Goal: Information Seeking & Learning: Learn about a topic

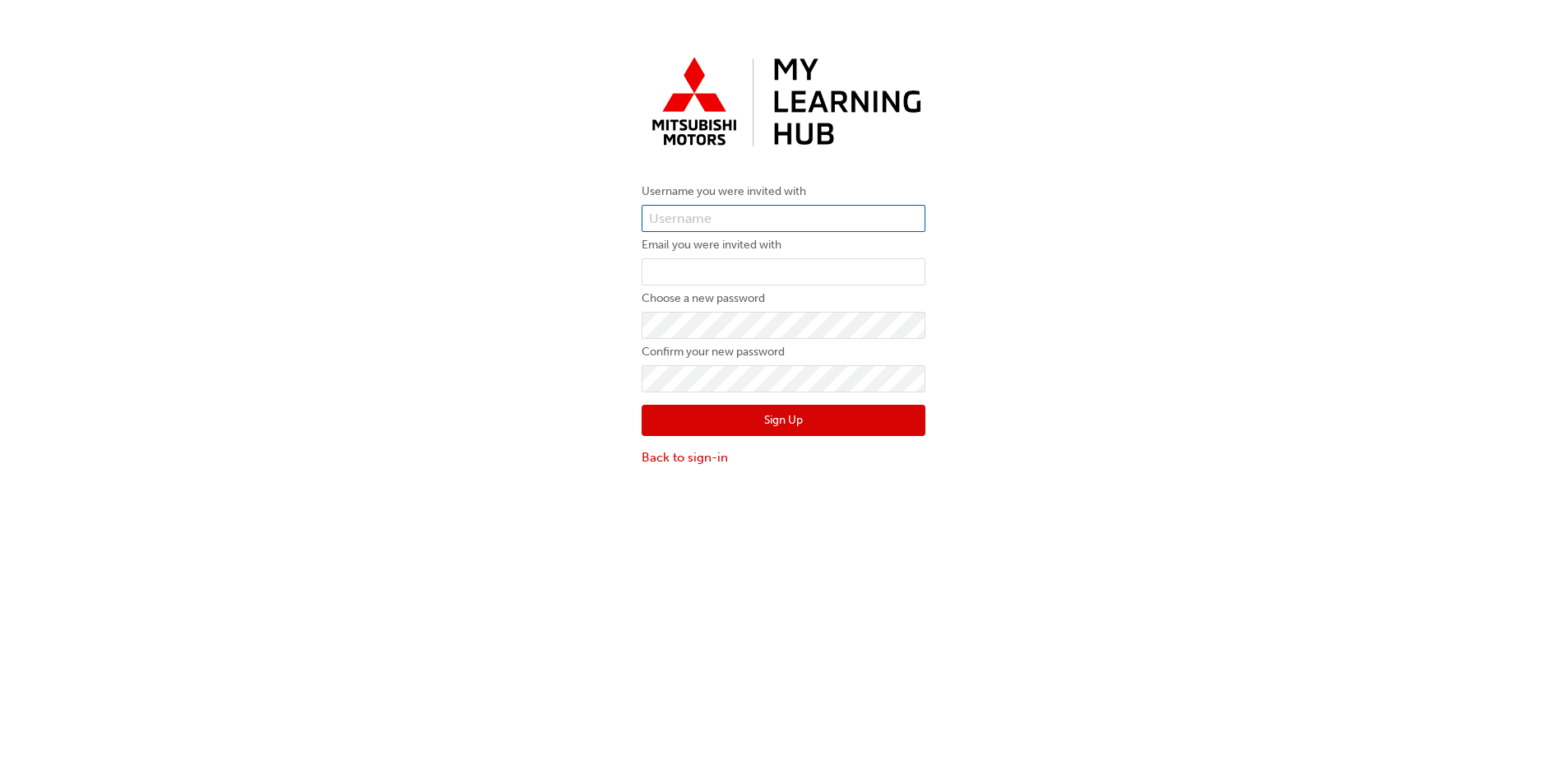
click at [734, 217] on input "text" at bounding box center [784, 219] width 284 height 28
paste input "0005993356"
type input "0005993356"
click at [687, 273] on input "email" at bounding box center [784, 272] width 284 height 28
type input "[EMAIL_ADDRESS][DOMAIN_NAME]"
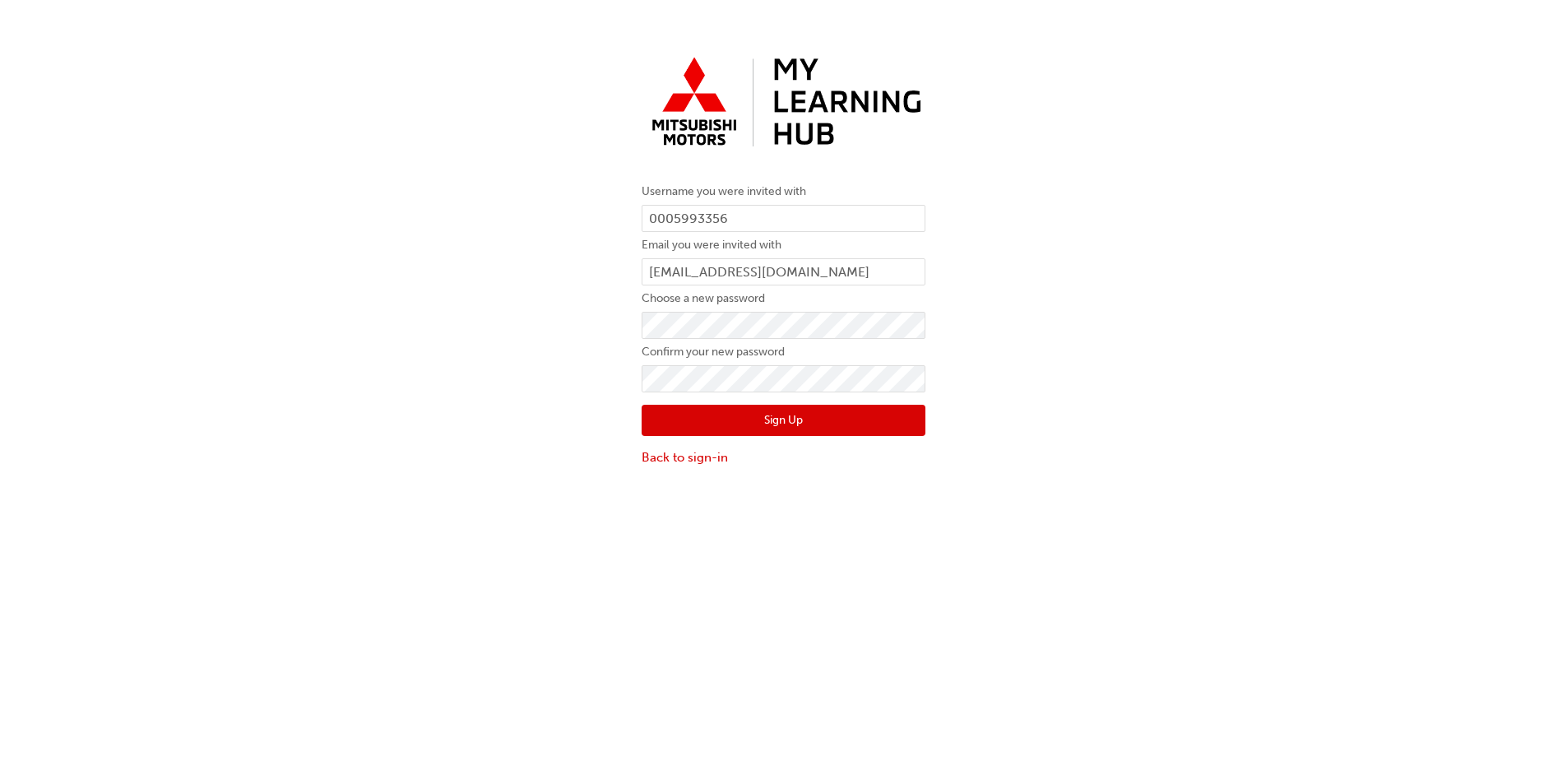
click at [782, 417] on button "Sign Up" at bounding box center [784, 420] width 284 height 32
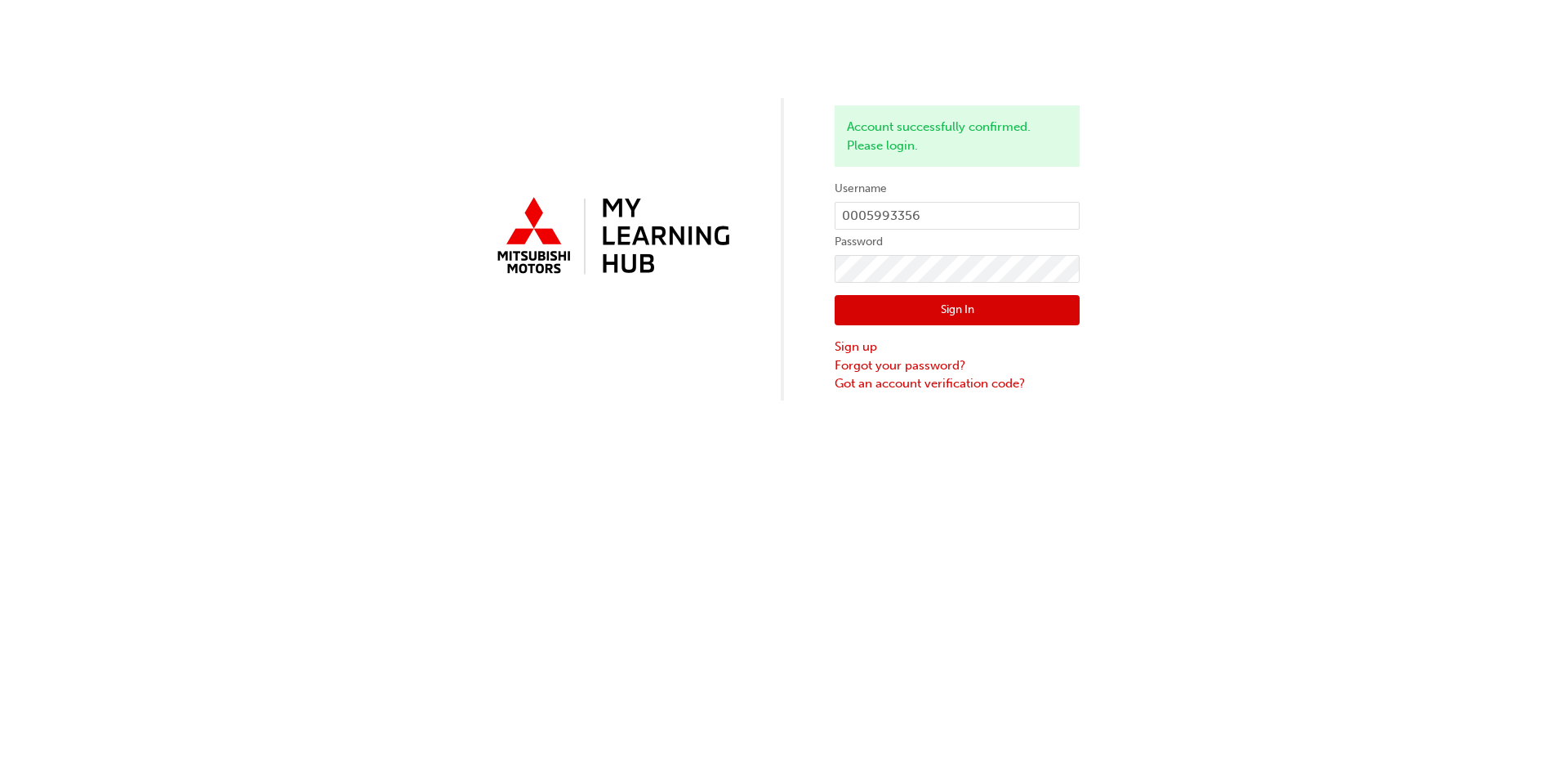
click at [956, 303] on button "Sign In" at bounding box center [957, 310] width 245 height 31
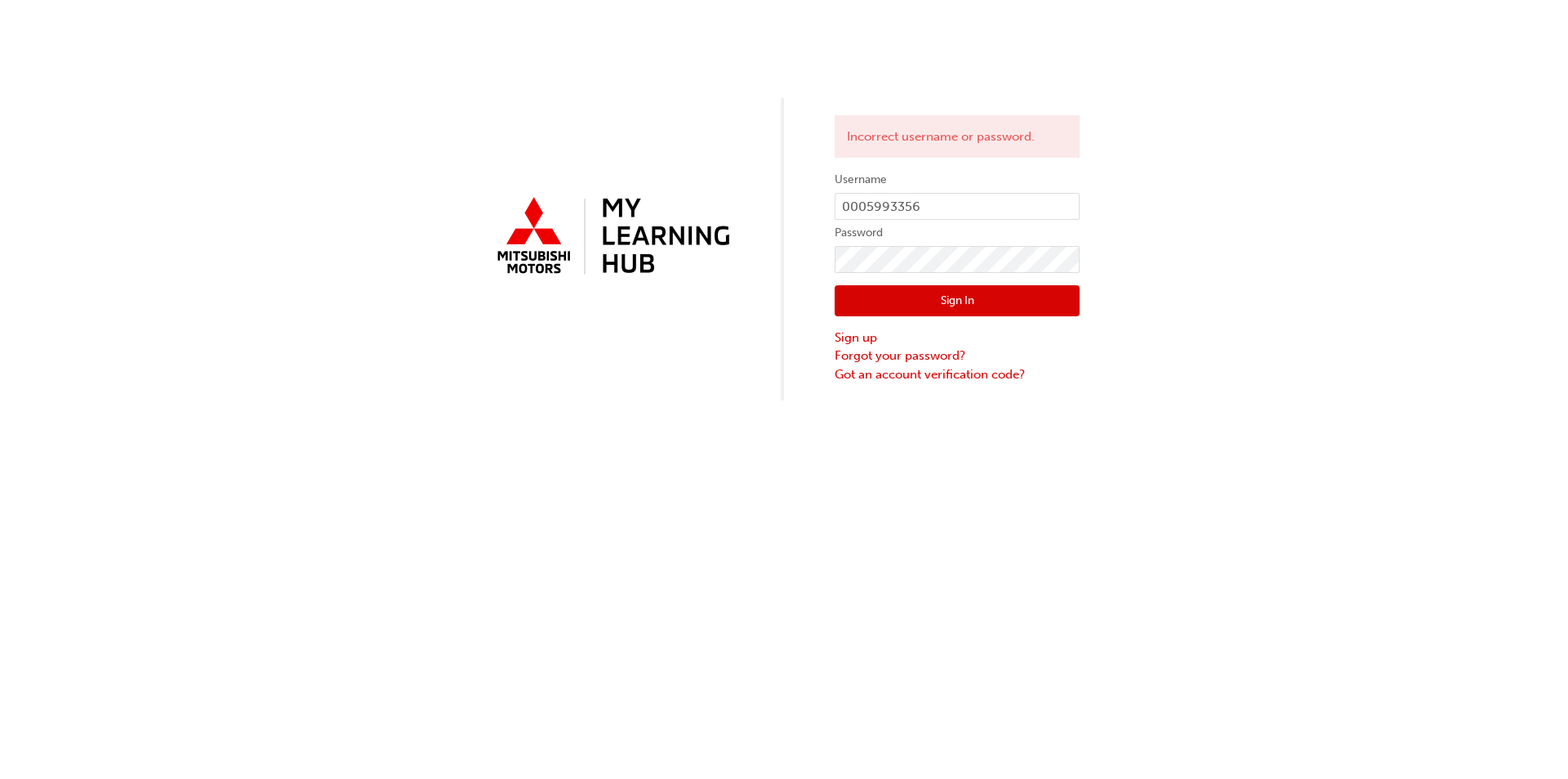
click at [972, 290] on button "Sign In" at bounding box center [957, 301] width 245 height 31
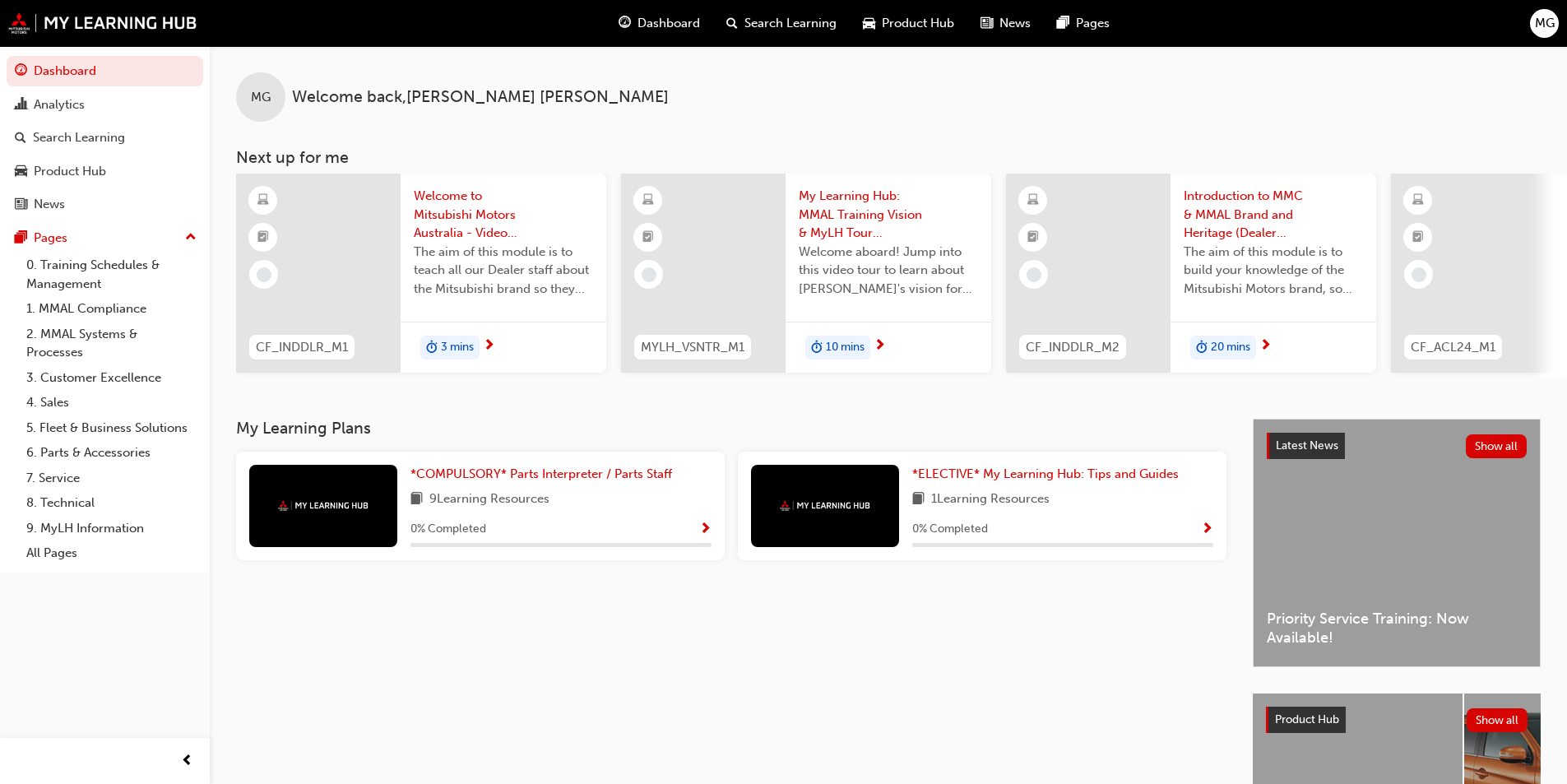
click at [672, 24] on span "Dashboard" at bounding box center [668, 24] width 62 height 19
click at [99, 457] on link "6. Parts & Accessories" at bounding box center [112, 452] width 184 height 25
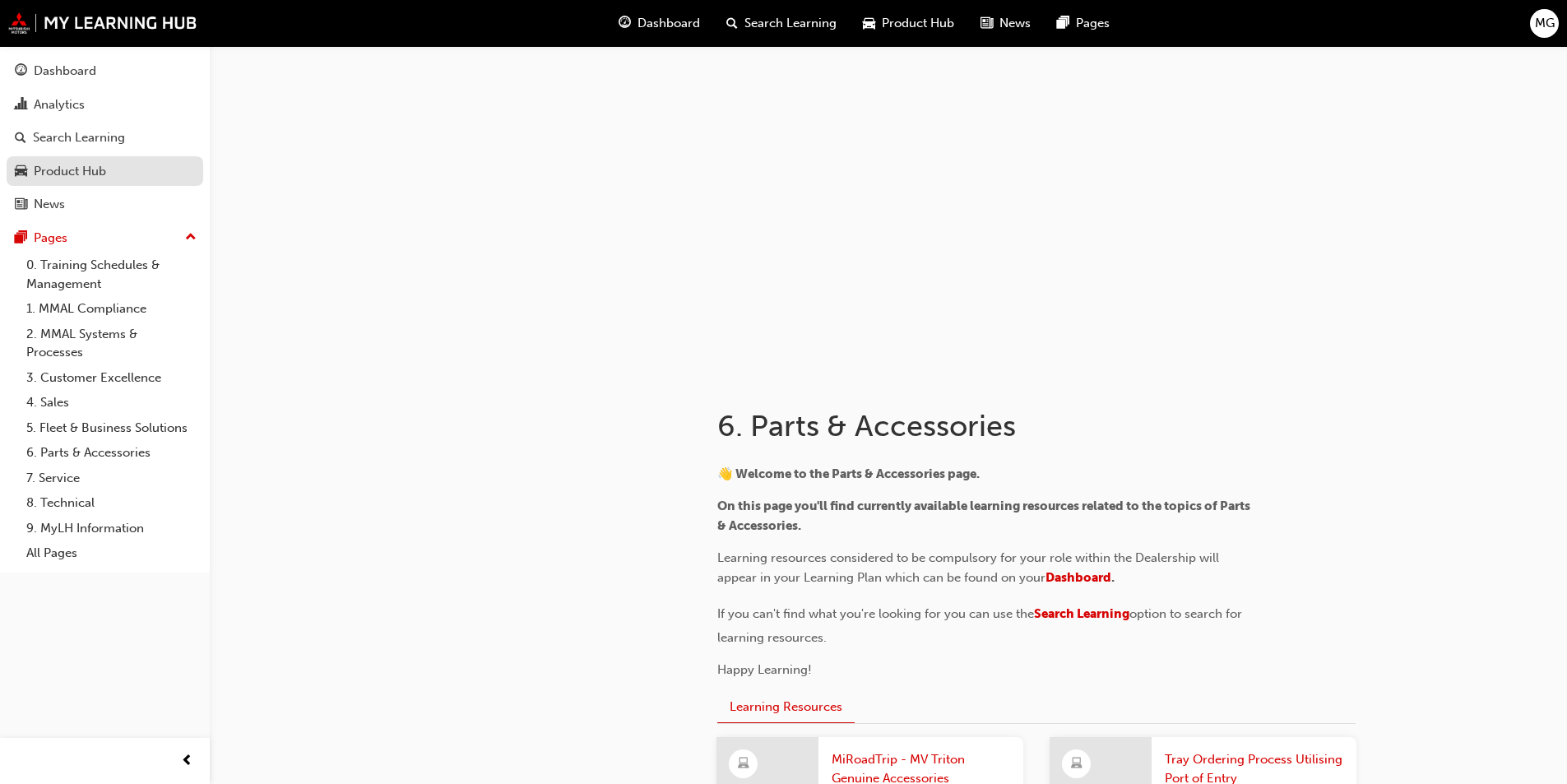
click at [88, 175] on div "Product Hub" at bounding box center [70, 172] width 73 height 19
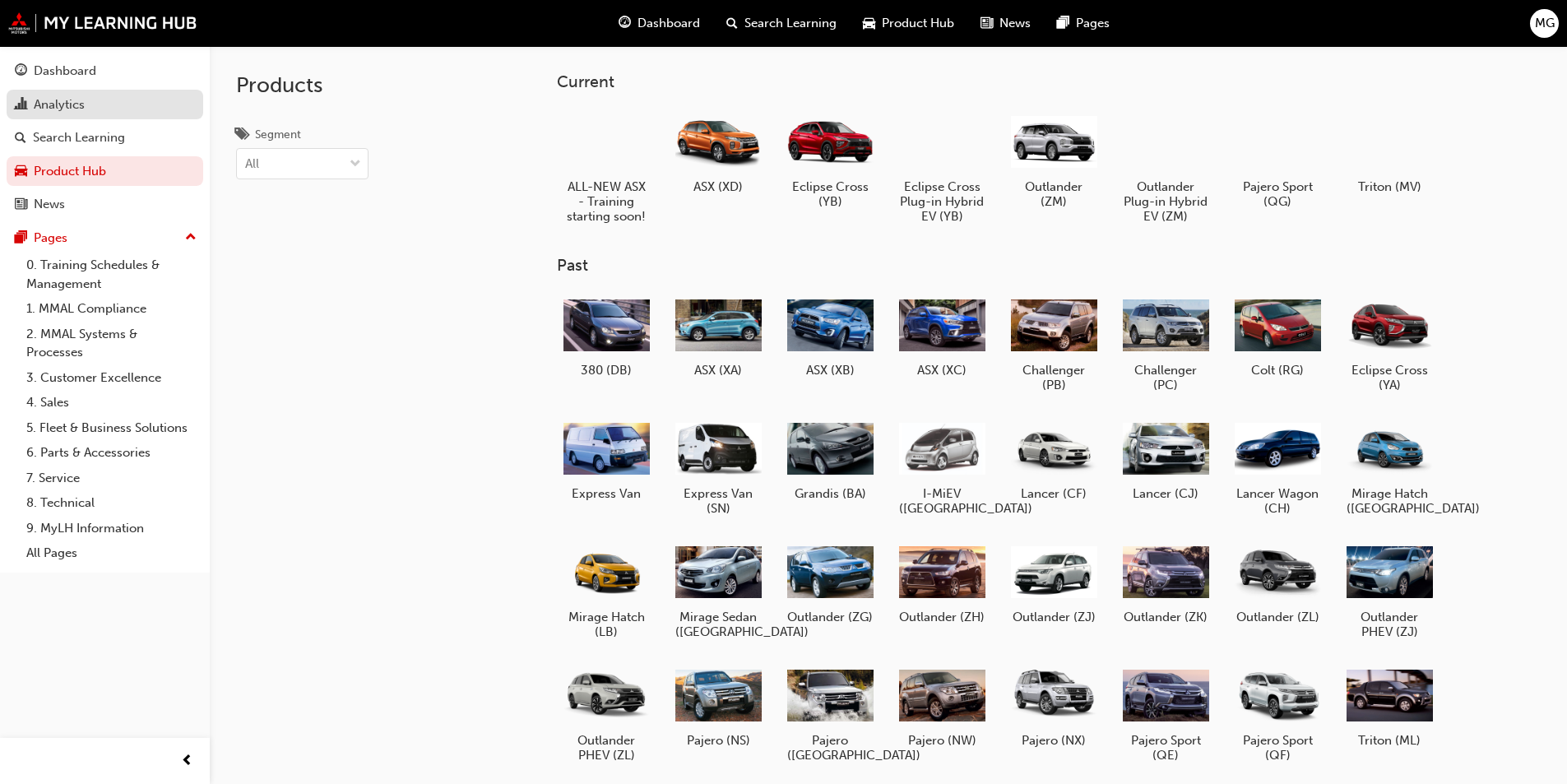
click at [64, 102] on div "Analytics" at bounding box center [60, 105] width 51 height 19
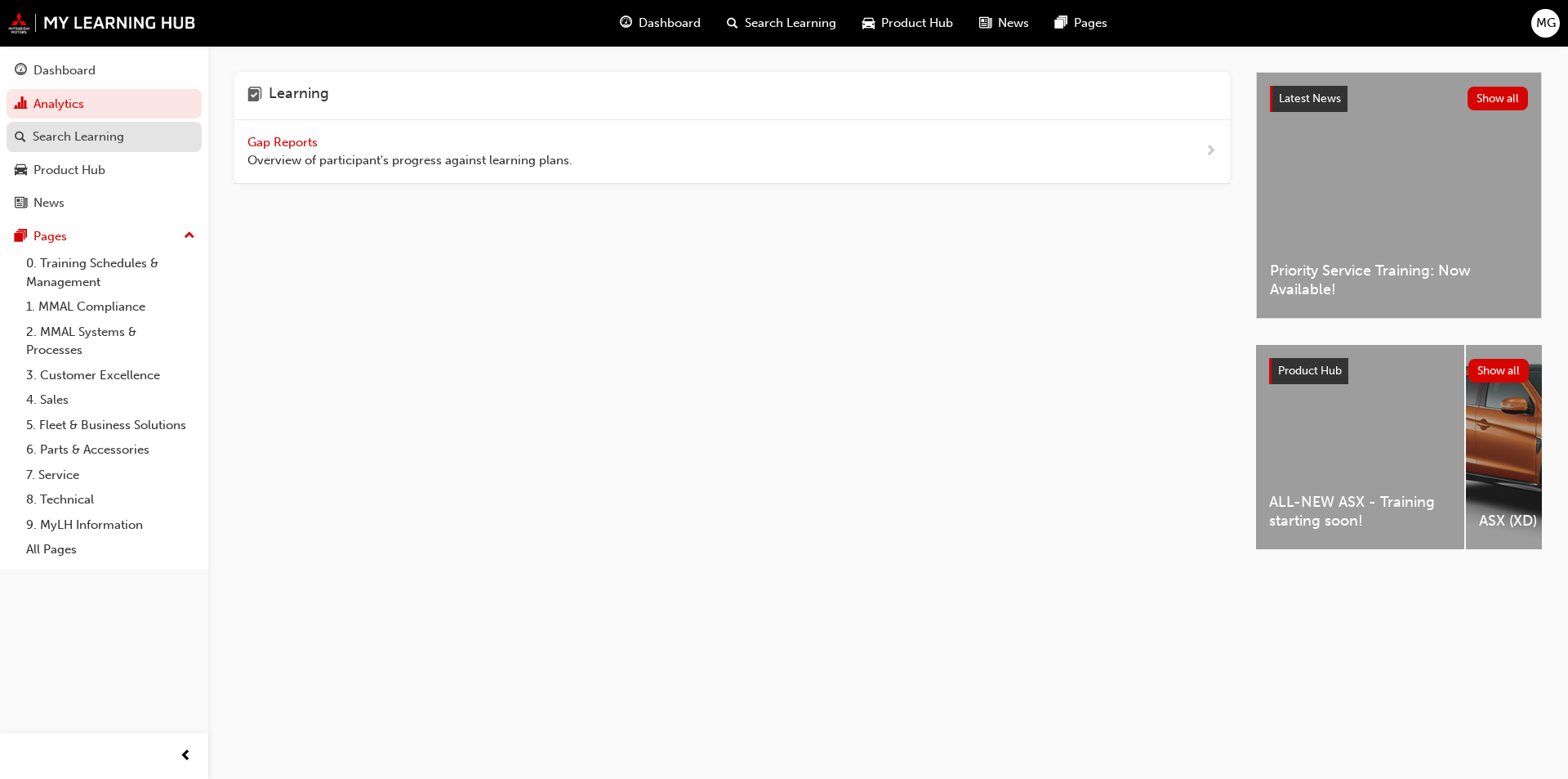
click at [77, 143] on div "Search Learning" at bounding box center [78, 137] width 91 height 19
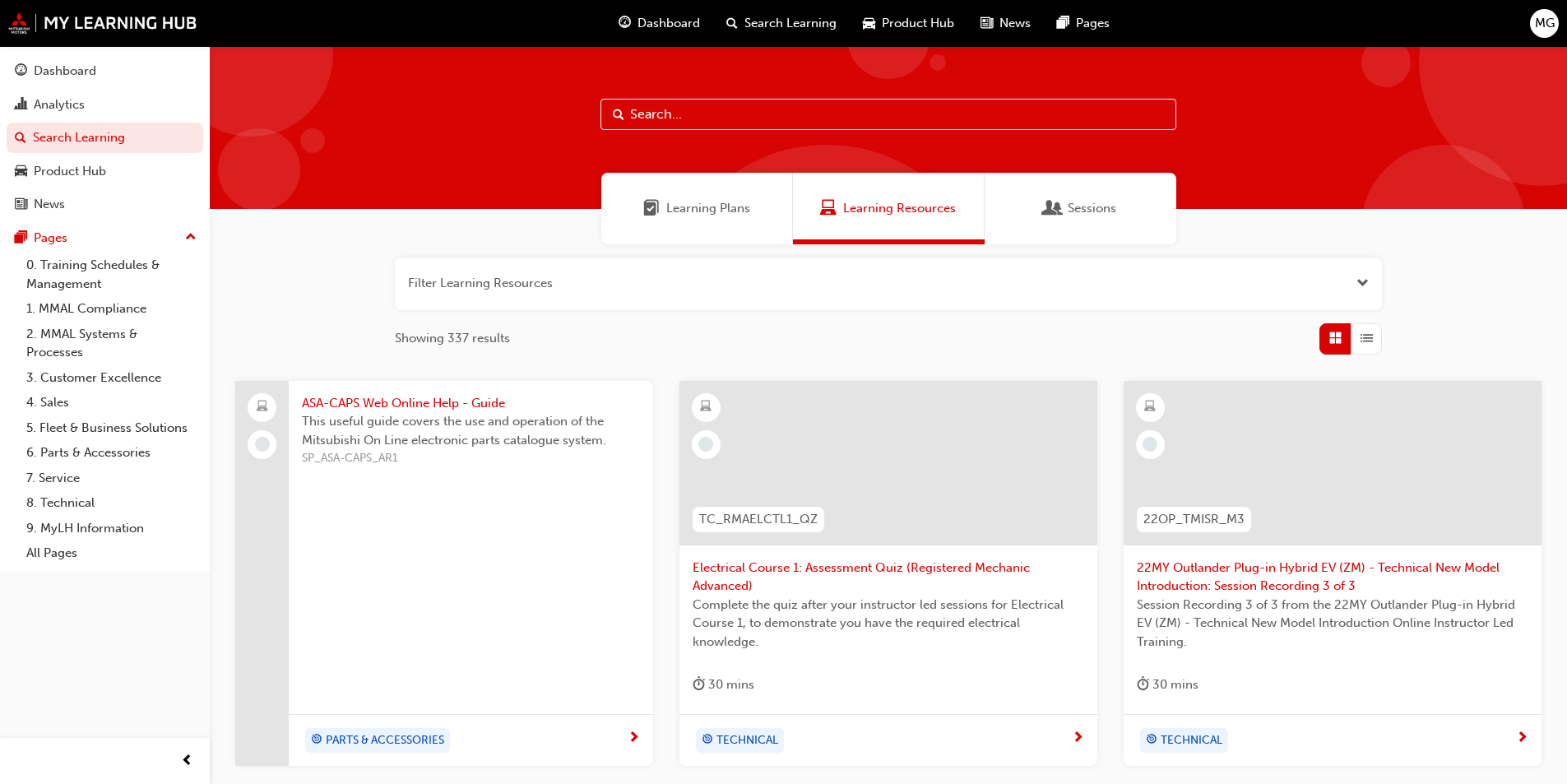
click at [906, 25] on span "Product Hub" at bounding box center [917, 24] width 73 height 19
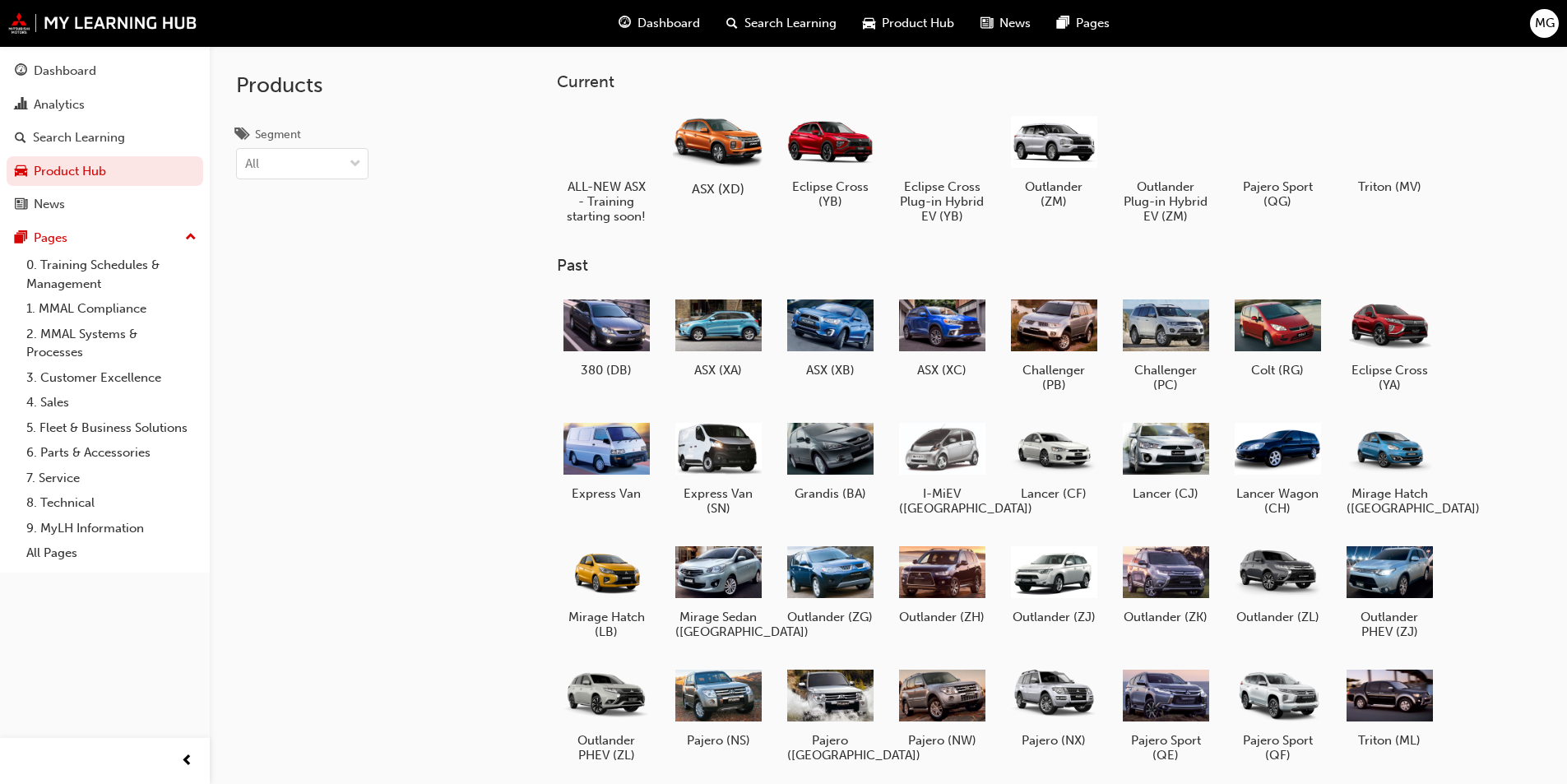
click at [727, 144] on div at bounding box center [718, 141] width 91 height 66
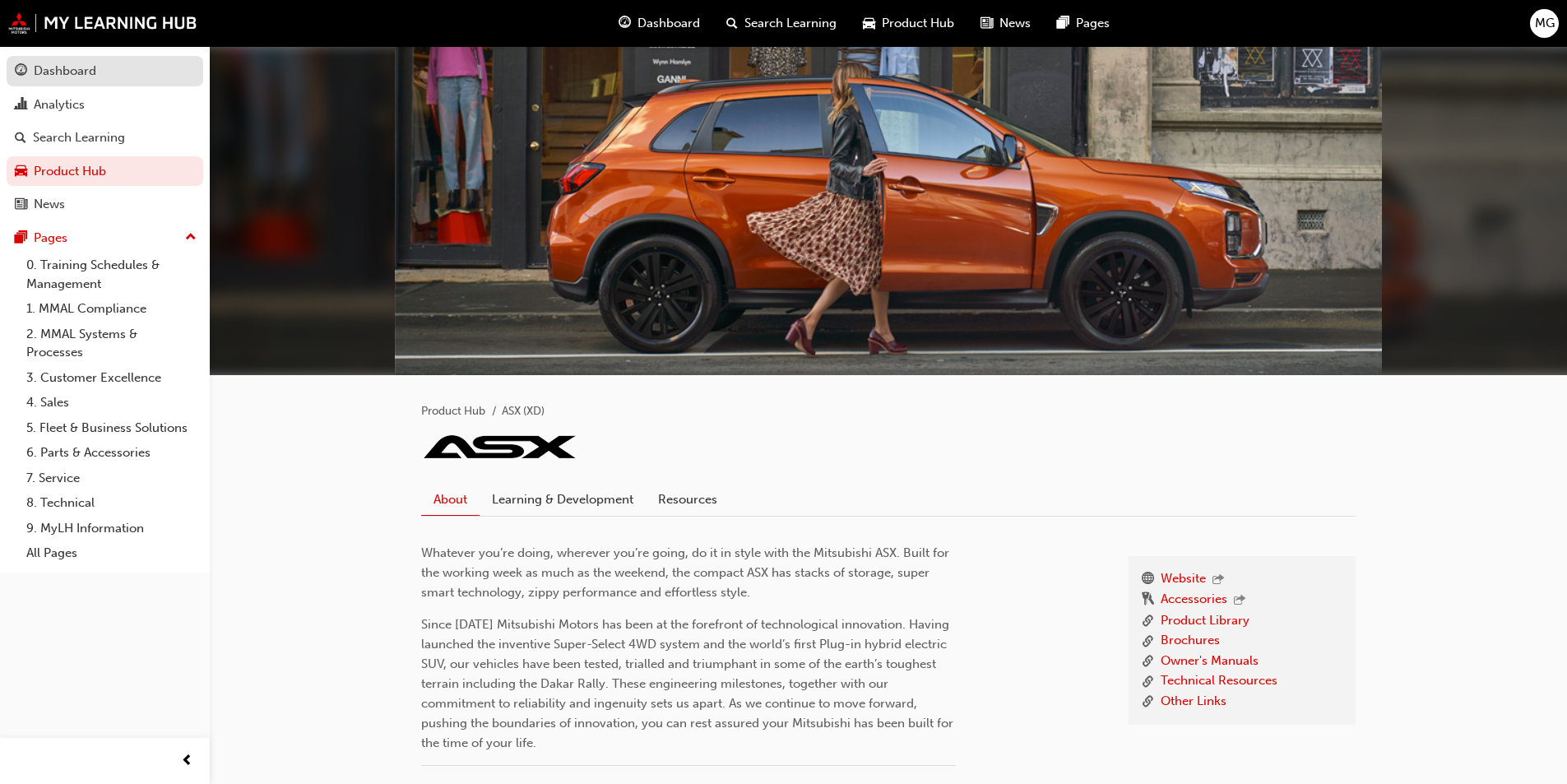
click at [64, 71] on div "Dashboard" at bounding box center [65, 71] width 62 height 19
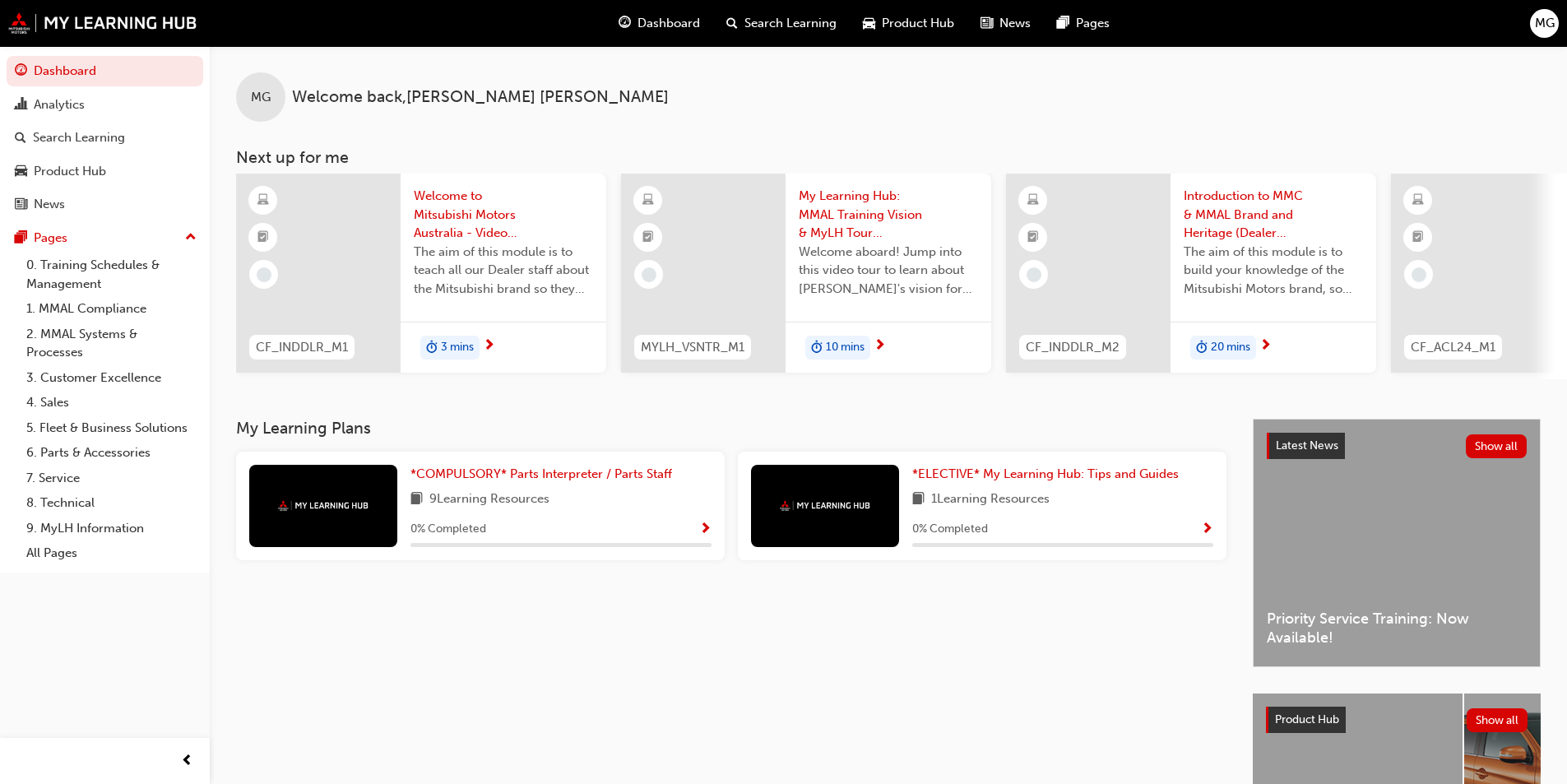
click at [1159, 86] on div "MG Welcome back , MARK GONZALEZ" at bounding box center [889, 84] width 1358 height 75
click at [805, 91] on div "MG Welcome back , MARK GONZALEZ" at bounding box center [889, 84] width 1358 height 75
click at [39, 98] on div "Analytics" at bounding box center [60, 105] width 51 height 19
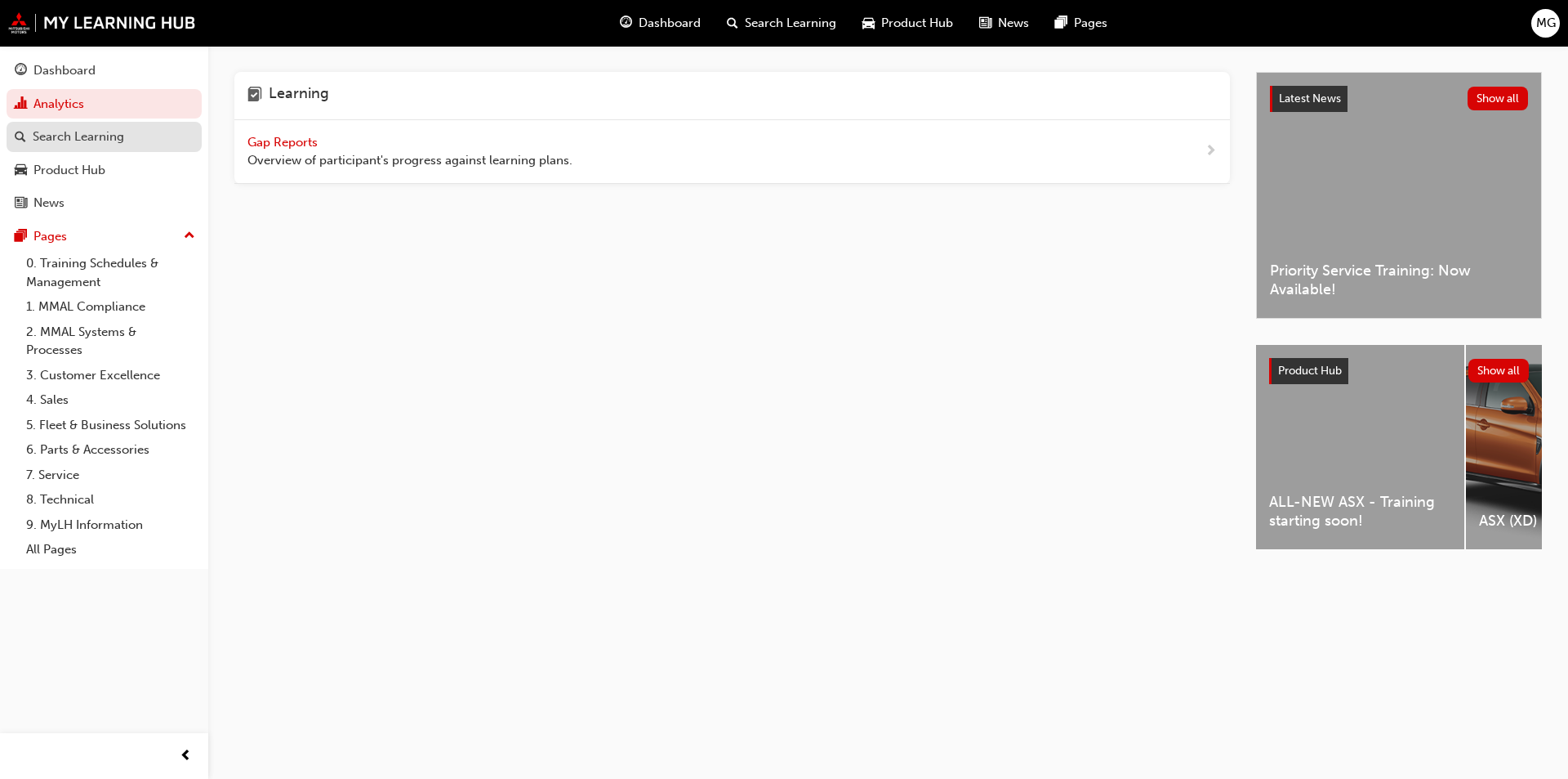
click at [70, 143] on div "Search Learning" at bounding box center [78, 137] width 91 height 19
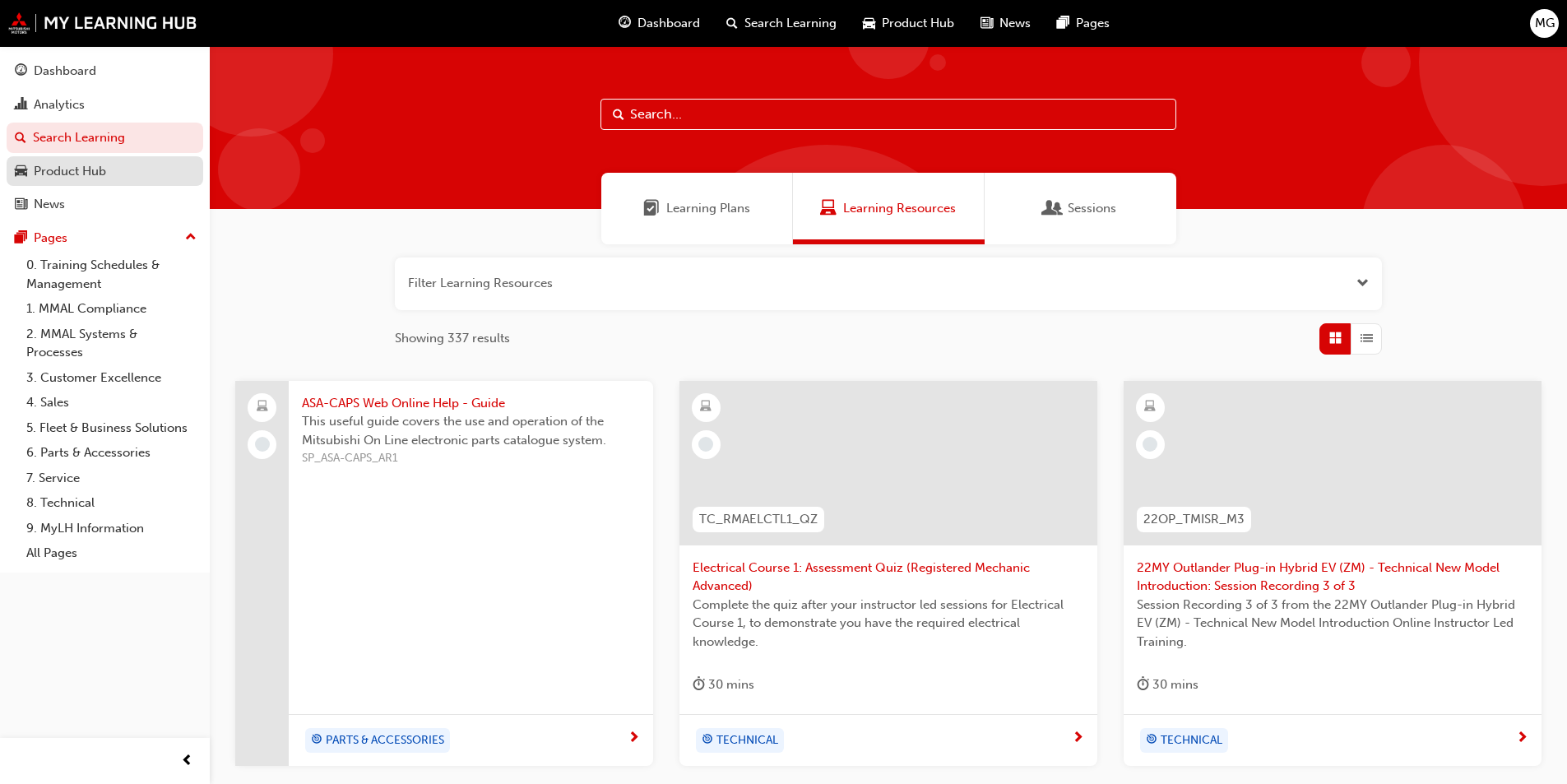
click at [66, 172] on div "Product Hub" at bounding box center [70, 172] width 73 height 19
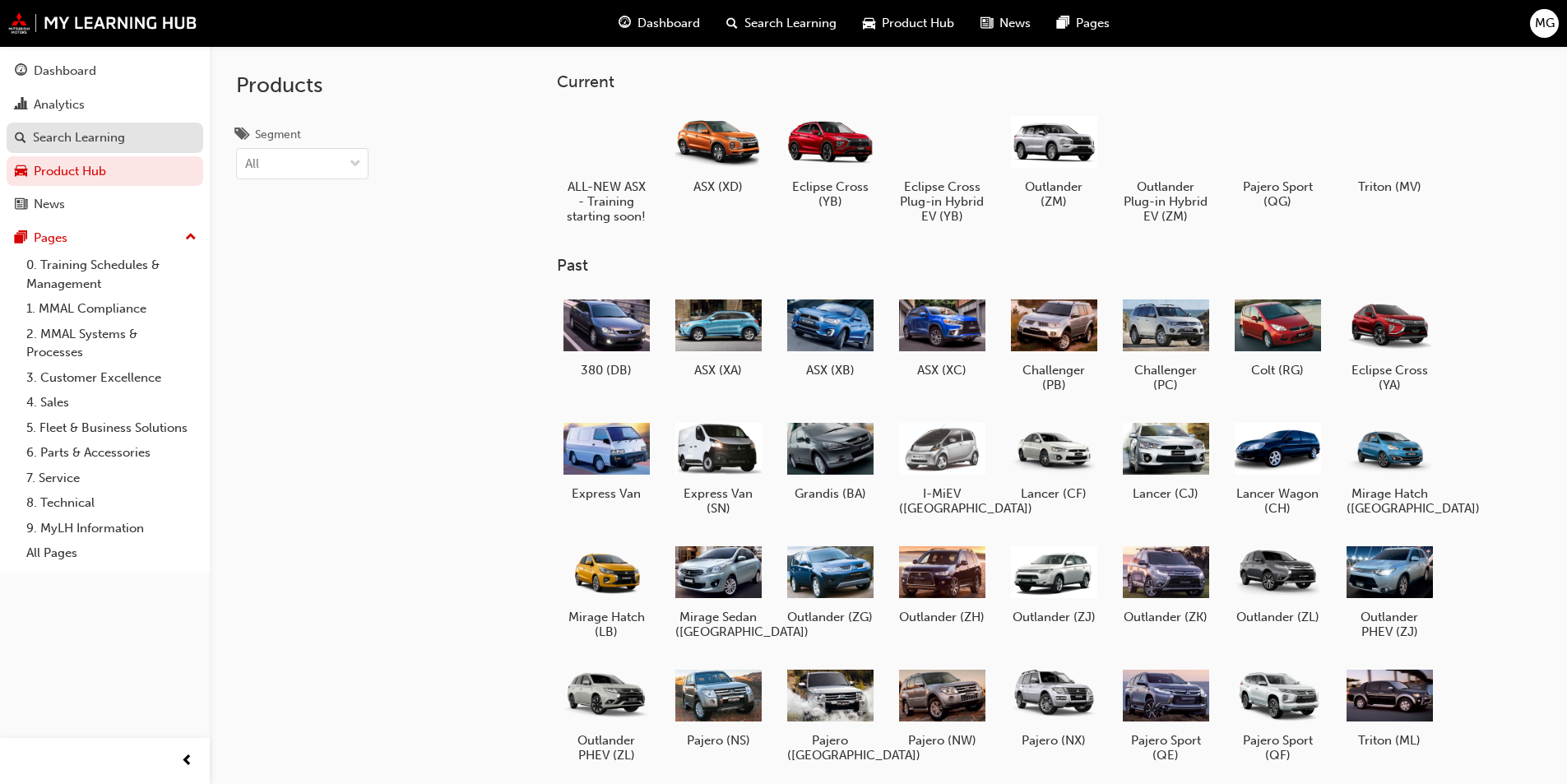
click at [93, 145] on div "Search Learning" at bounding box center [79, 138] width 92 height 19
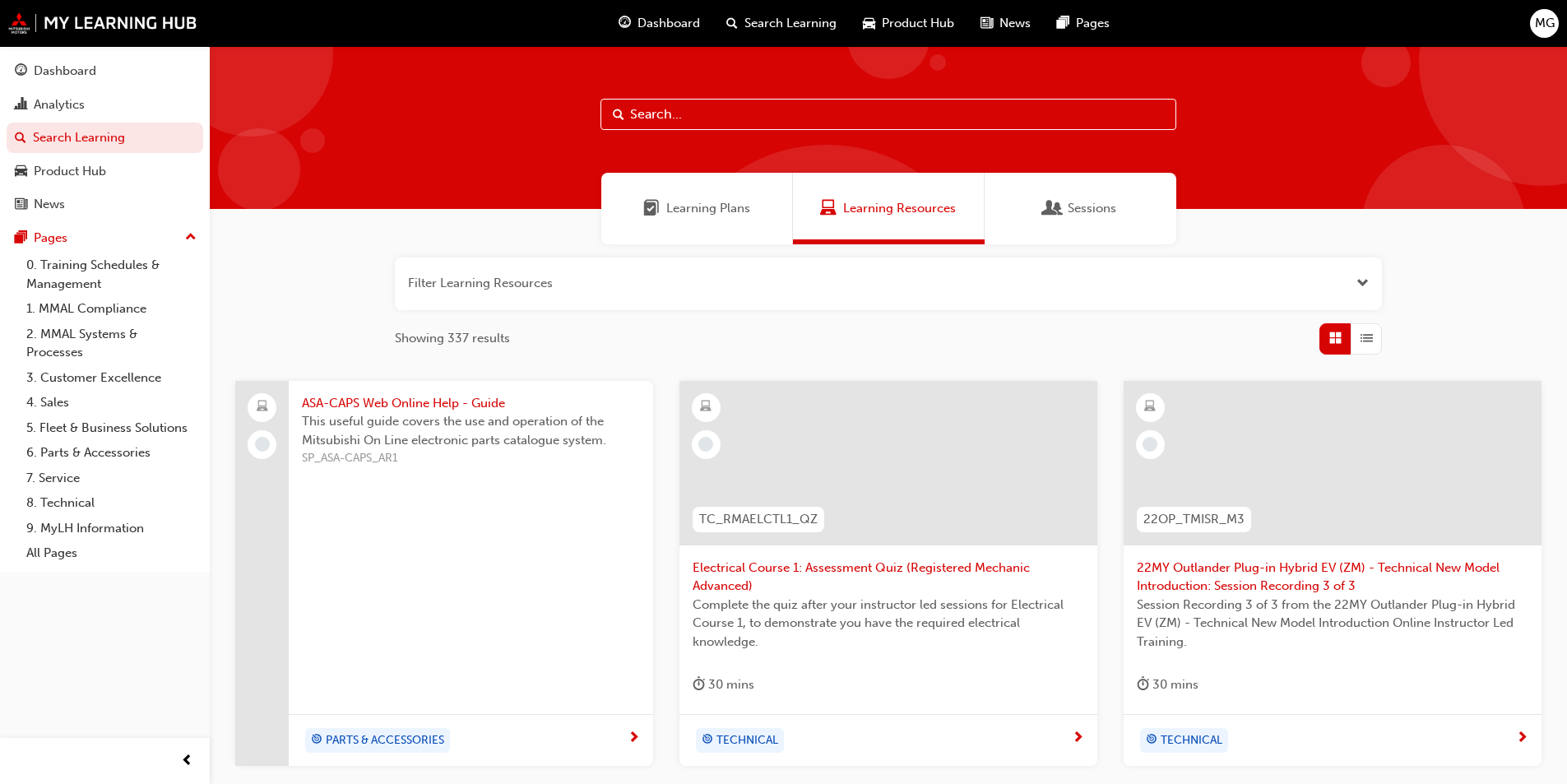
click at [713, 200] on span "Learning Plans" at bounding box center [708, 208] width 84 height 19
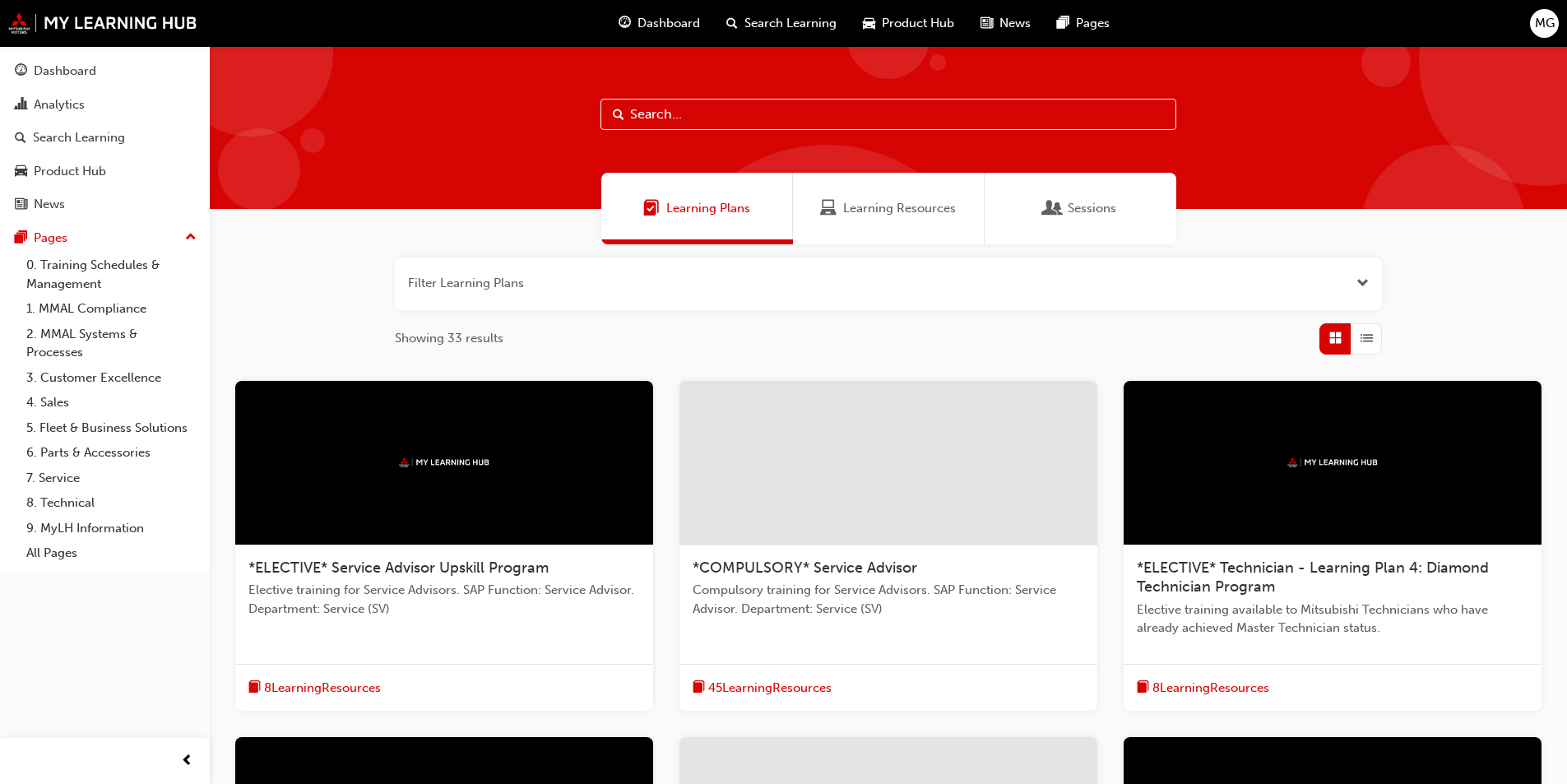
click at [889, 208] on span "Learning Resources" at bounding box center [899, 208] width 113 height 19
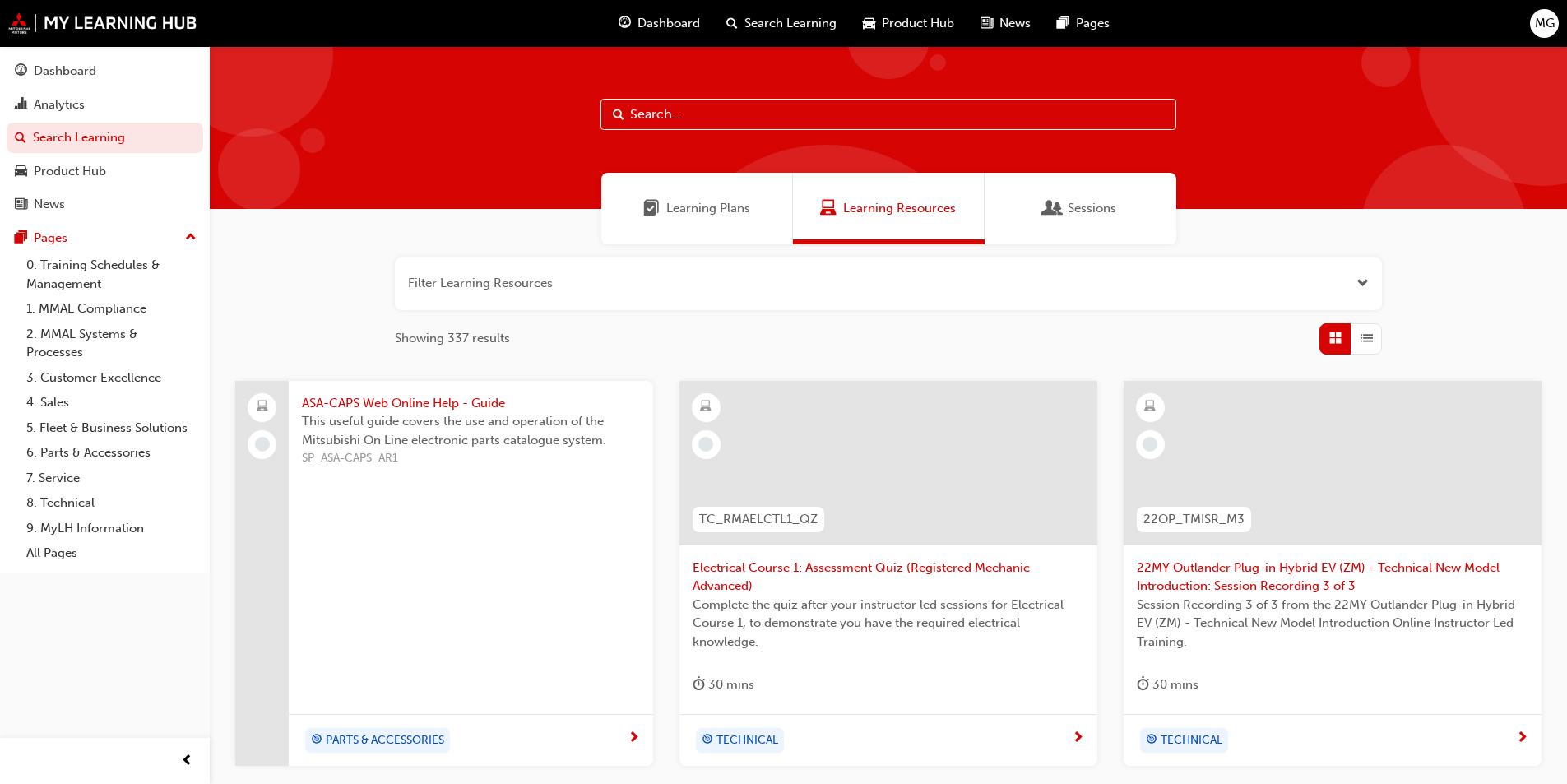
click at [692, 208] on span "Learning Plans" at bounding box center [708, 208] width 84 height 19
